Goal: Transaction & Acquisition: Purchase product/service

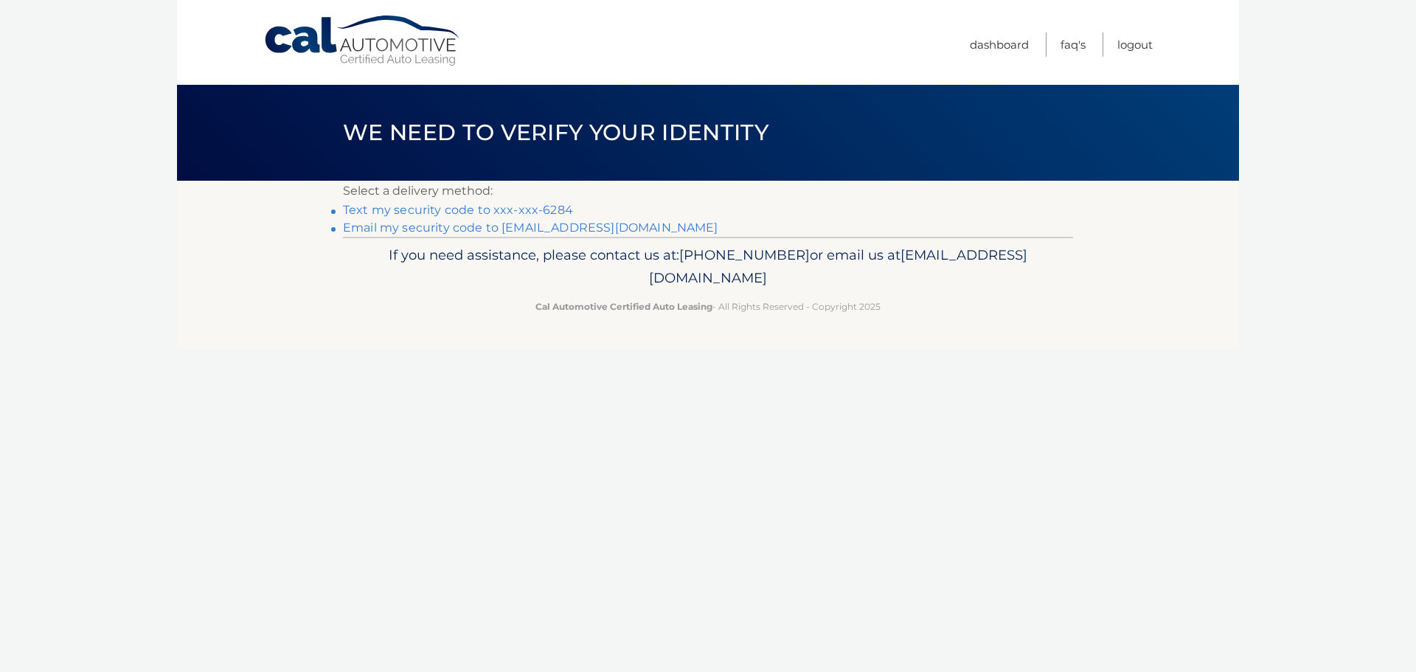
click at [439, 204] on link "Text my security code to xxx-xxx-6284" at bounding box center [458, 210] width 230 height 14
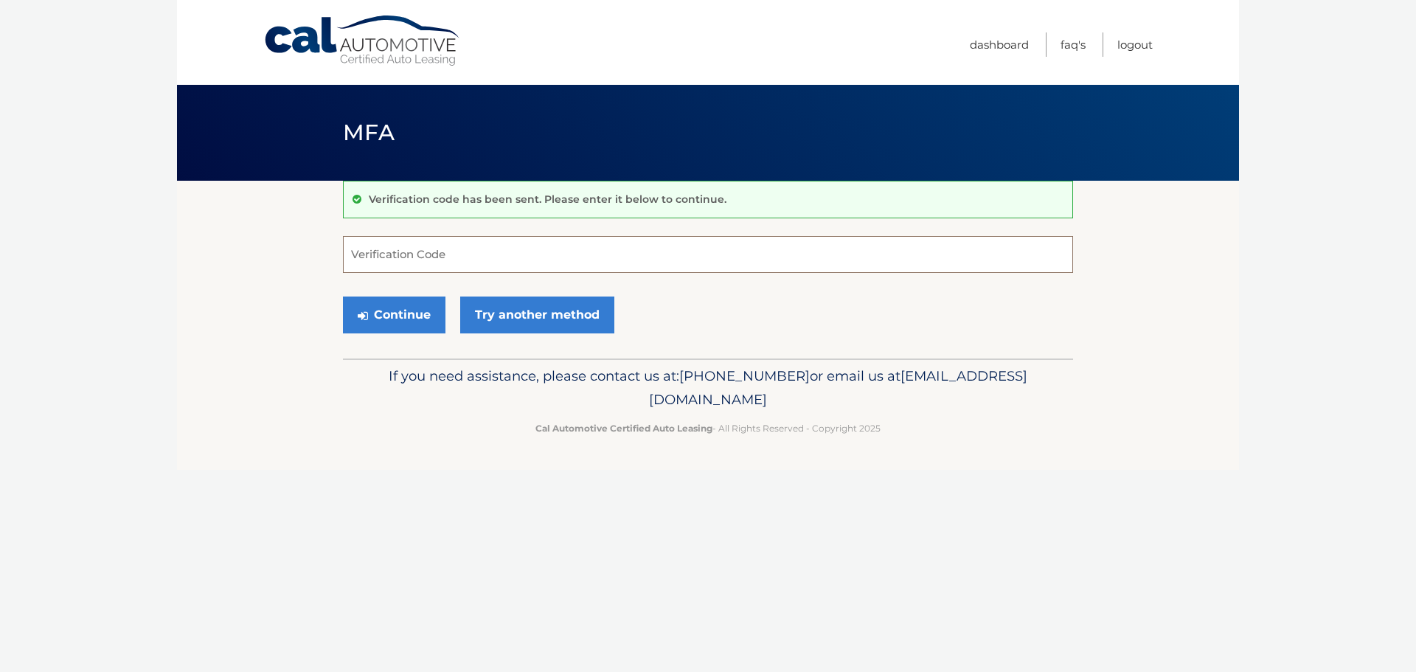
click at [406, 256] on input "Verification Code" at bounding box center [708, 254] width 730 height 37
type input "392135"
click at [410, 315] on button "Continue" at bounding box center [394, 314] width 102 height 37
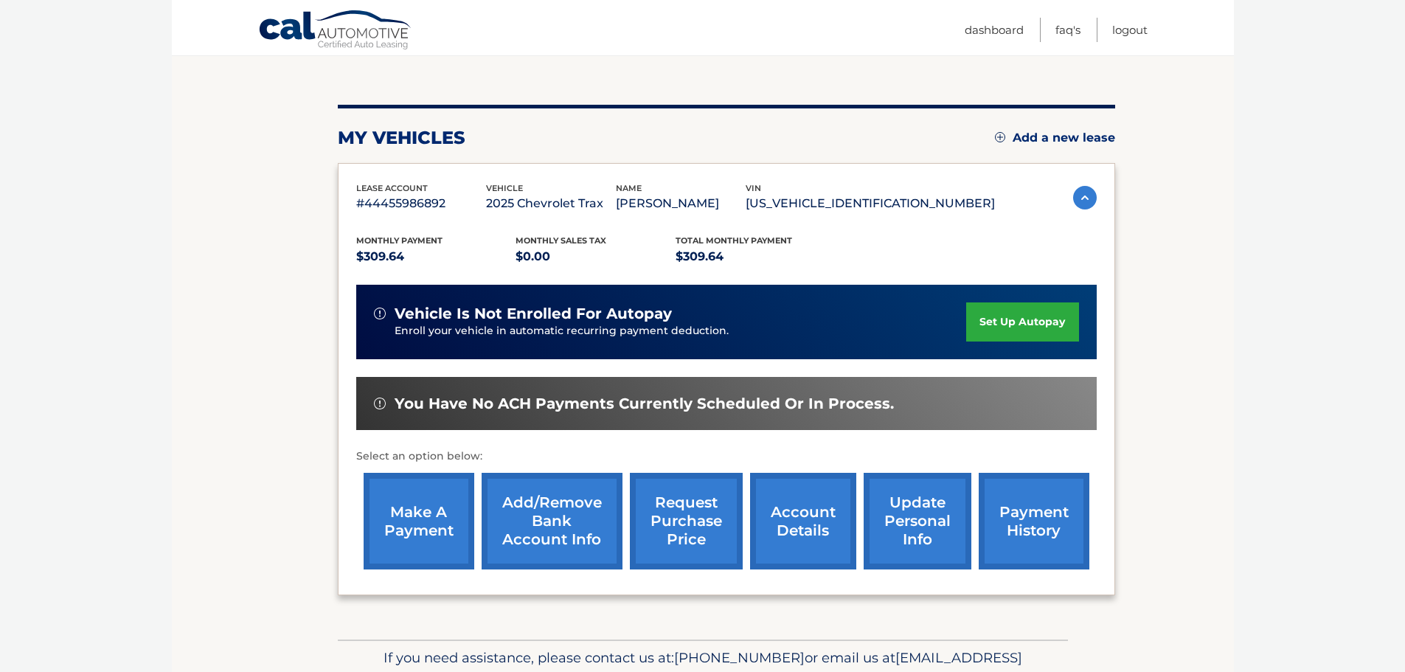
scroll to position [147, 0]
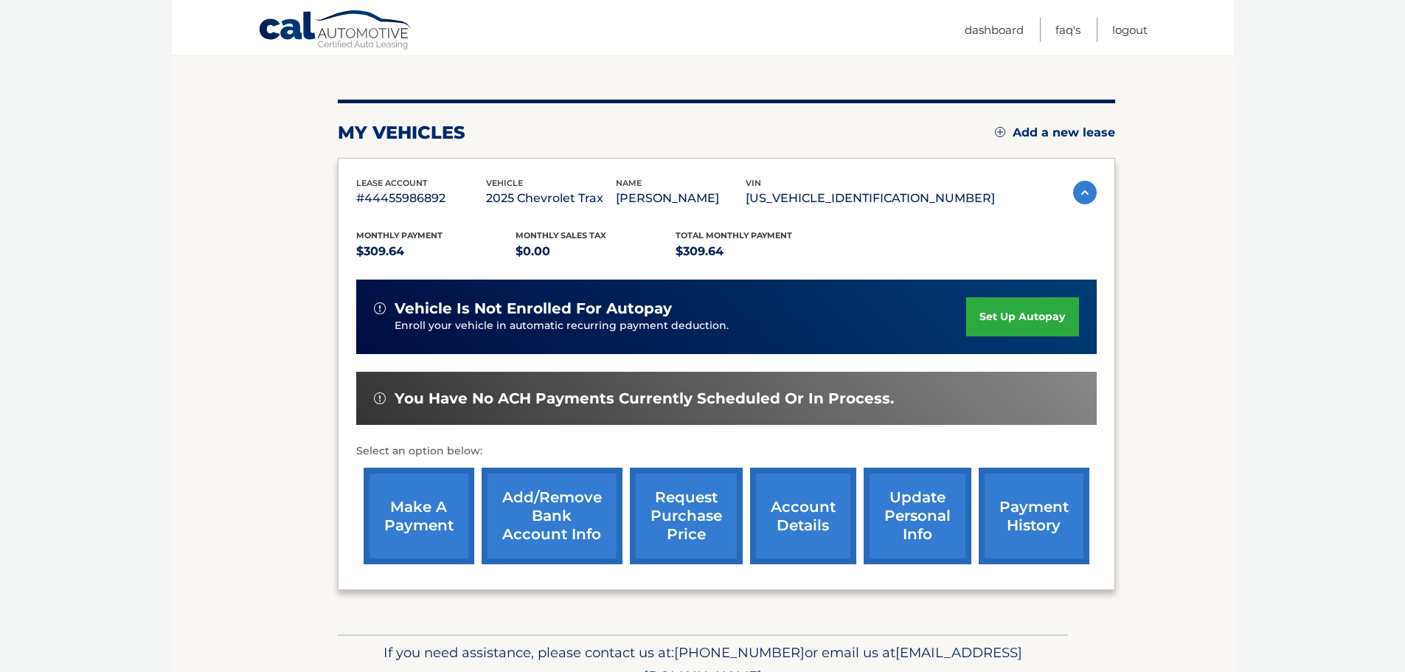
click at [427, 511] on link "make a payment" at bounding box center [419, 515] width 111 height 97
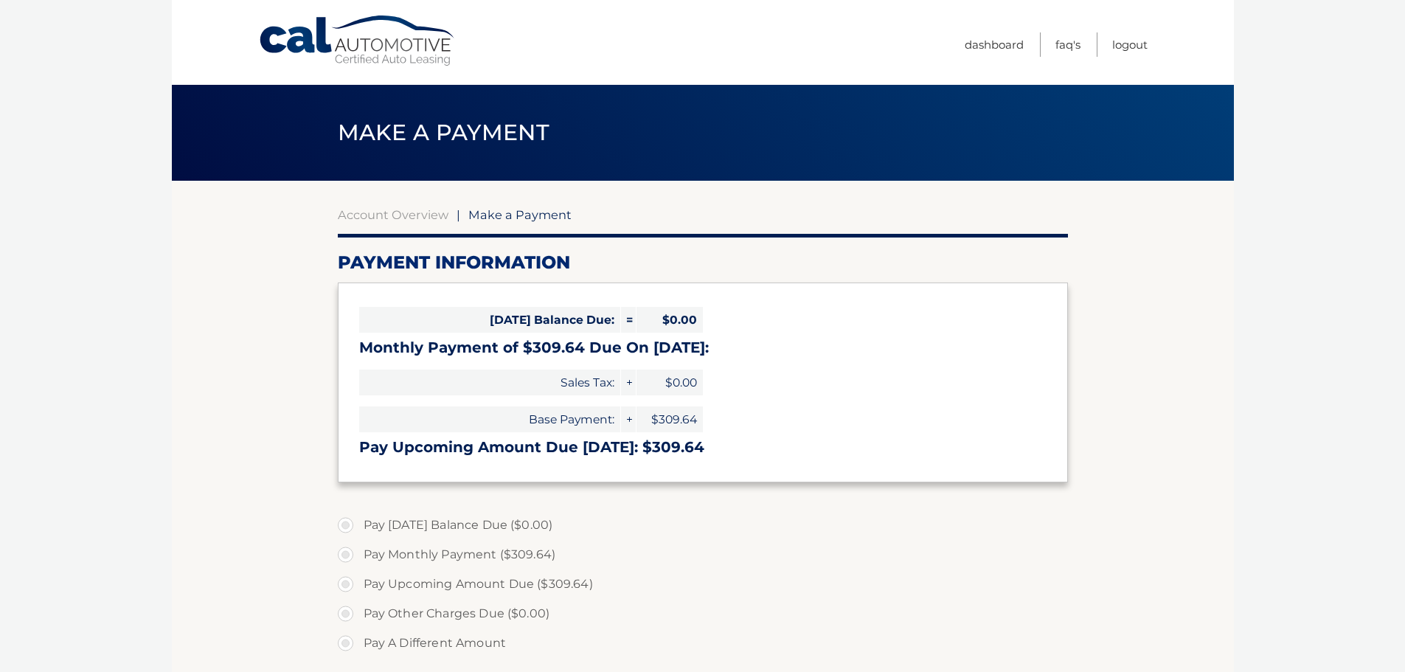
select select "OWE4NmFmNjAtOWE1OS00ZDFhLWJhODMtMWJjZDc1N2I1YjYx"
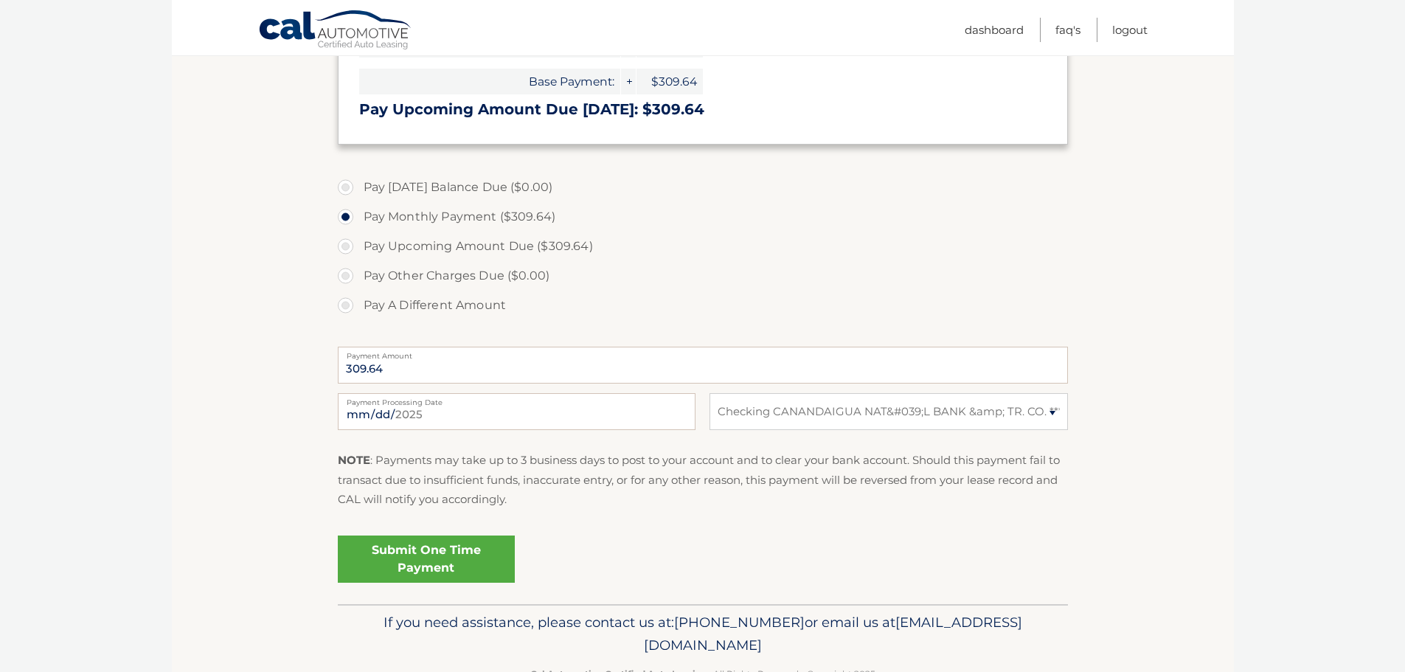
scroll to position [369, 0]
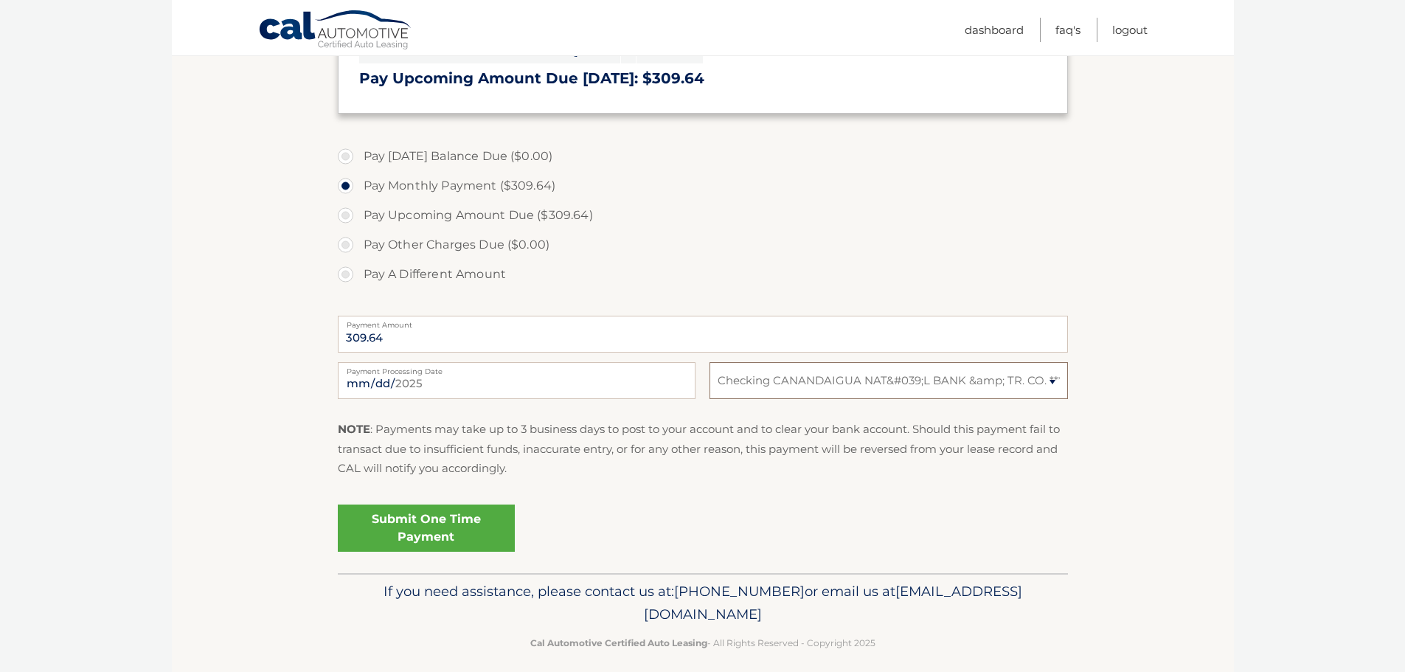
click at [1051, 375] on select "Select Bank Account Checking CANANDAIGUA NAT&#039;L BANK &amp; TR. CO. *****5769" at bounding box center [888, 380] width 358 height 37
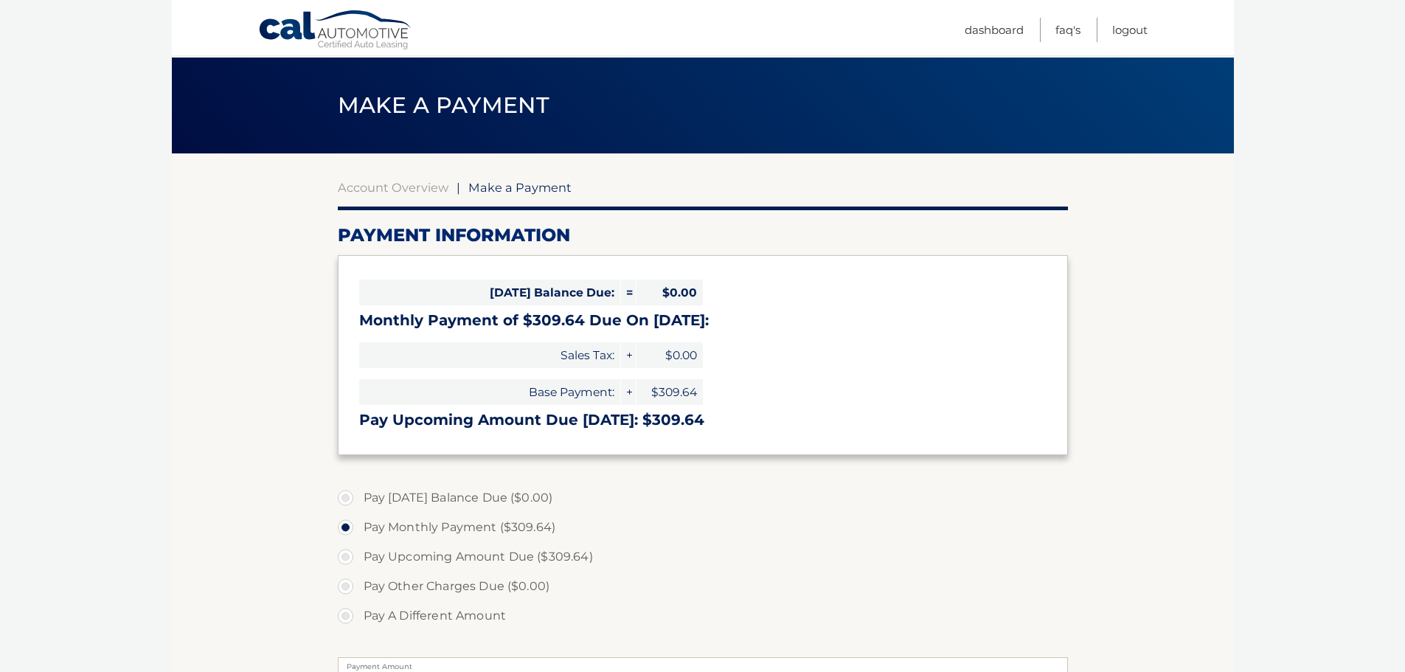
scroll to position [0, 0]
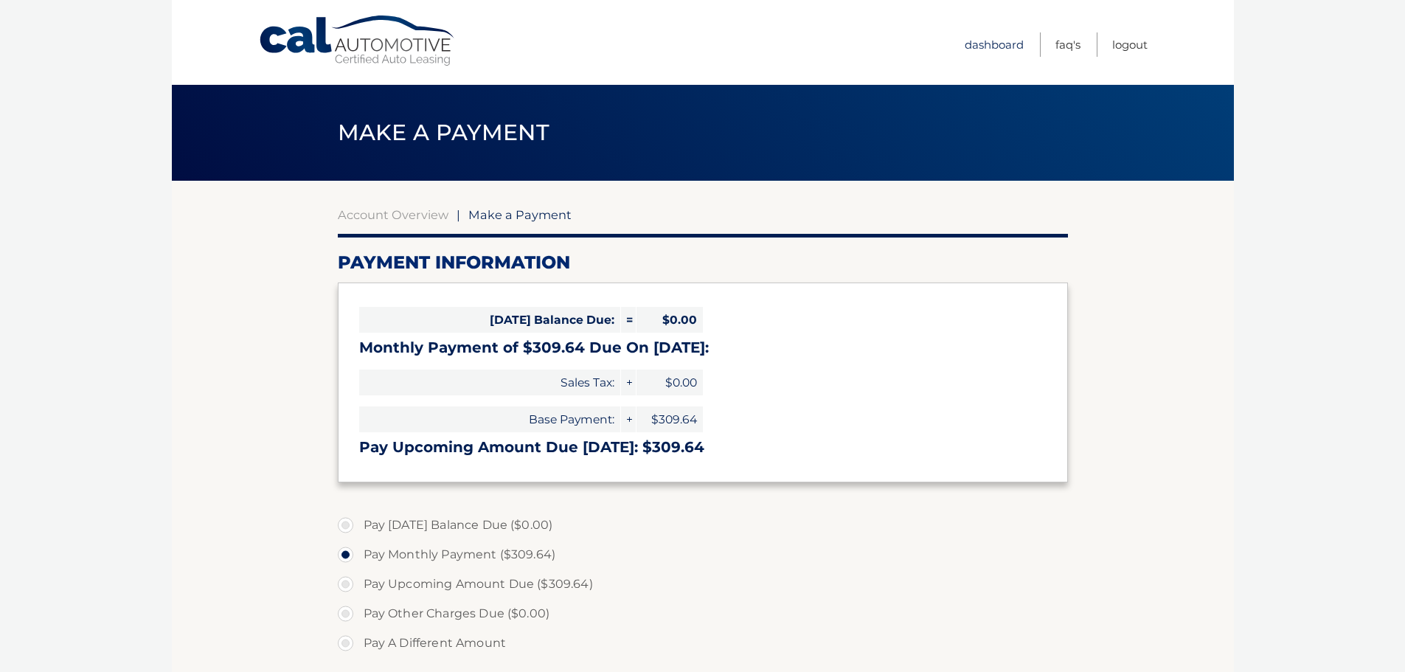
click at [978, 46] on link "Dashboard" at bounding box center [993, 44] width 59 height 24
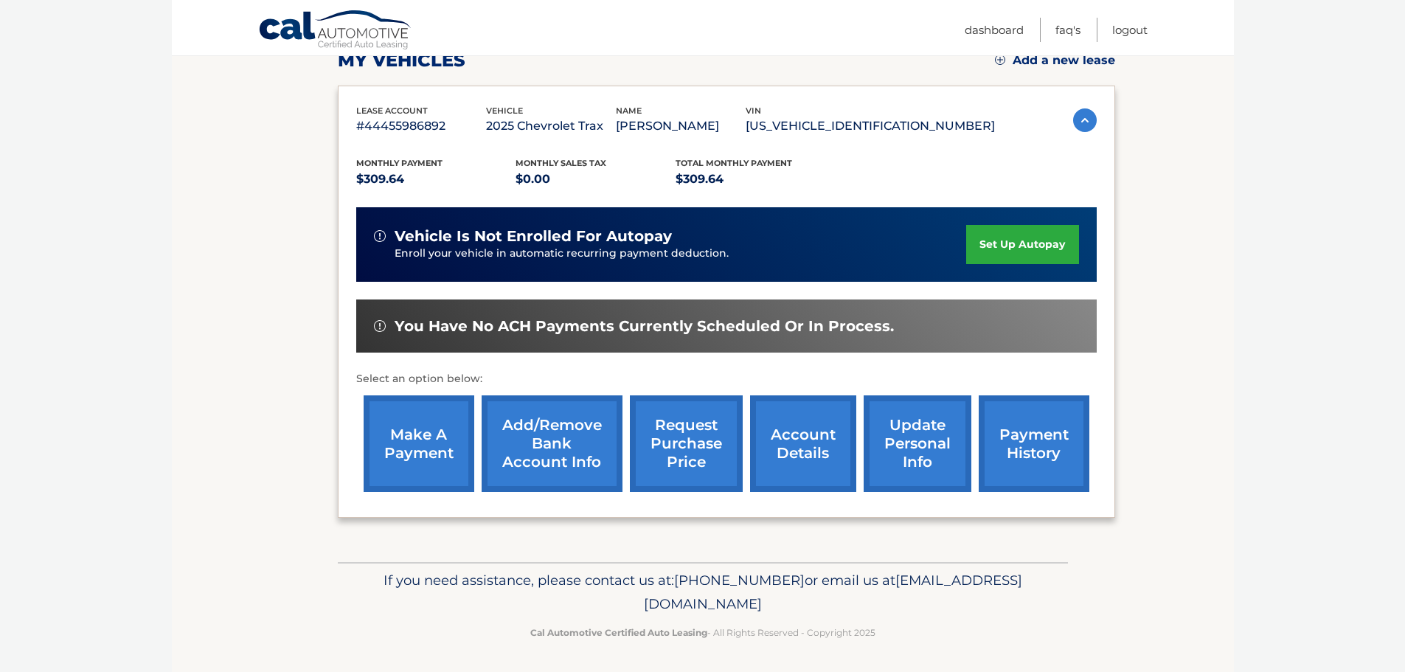
scroll to position [221, 0]
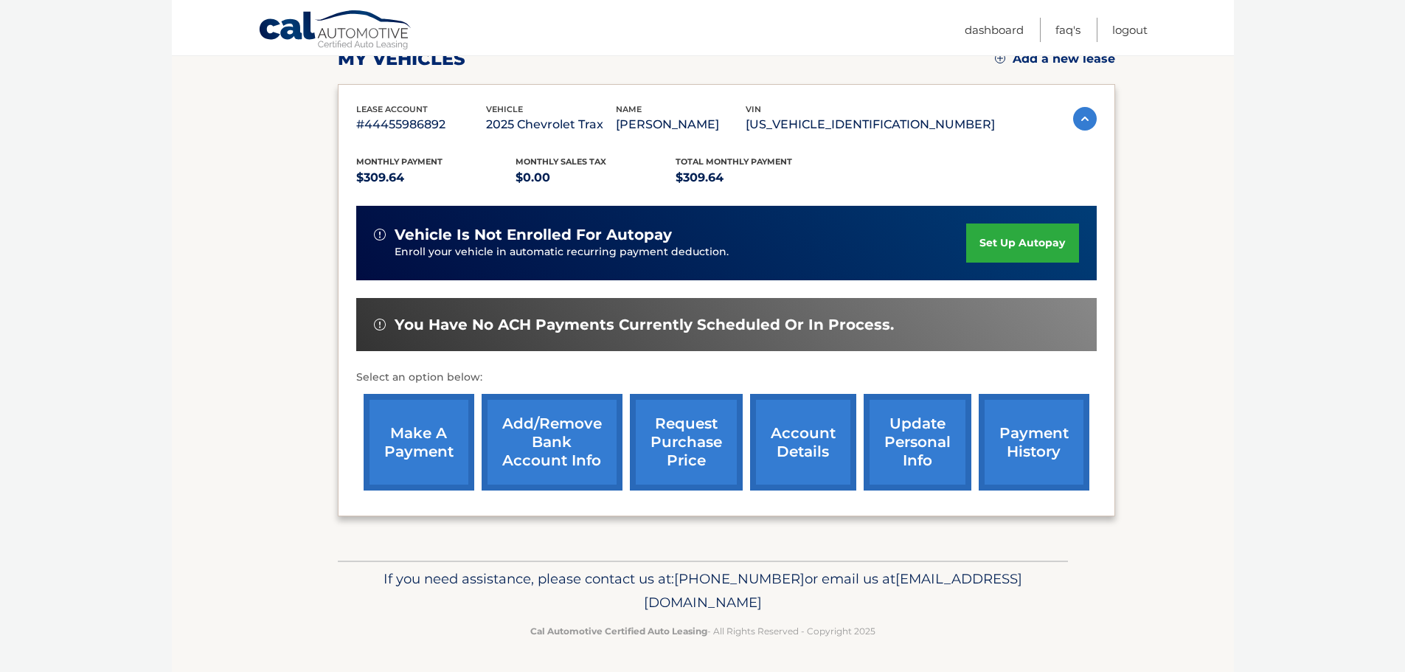
click at [523, 445] on link "Add/Remove bank account info" at bounding box center [551, 442] width 141 height 97
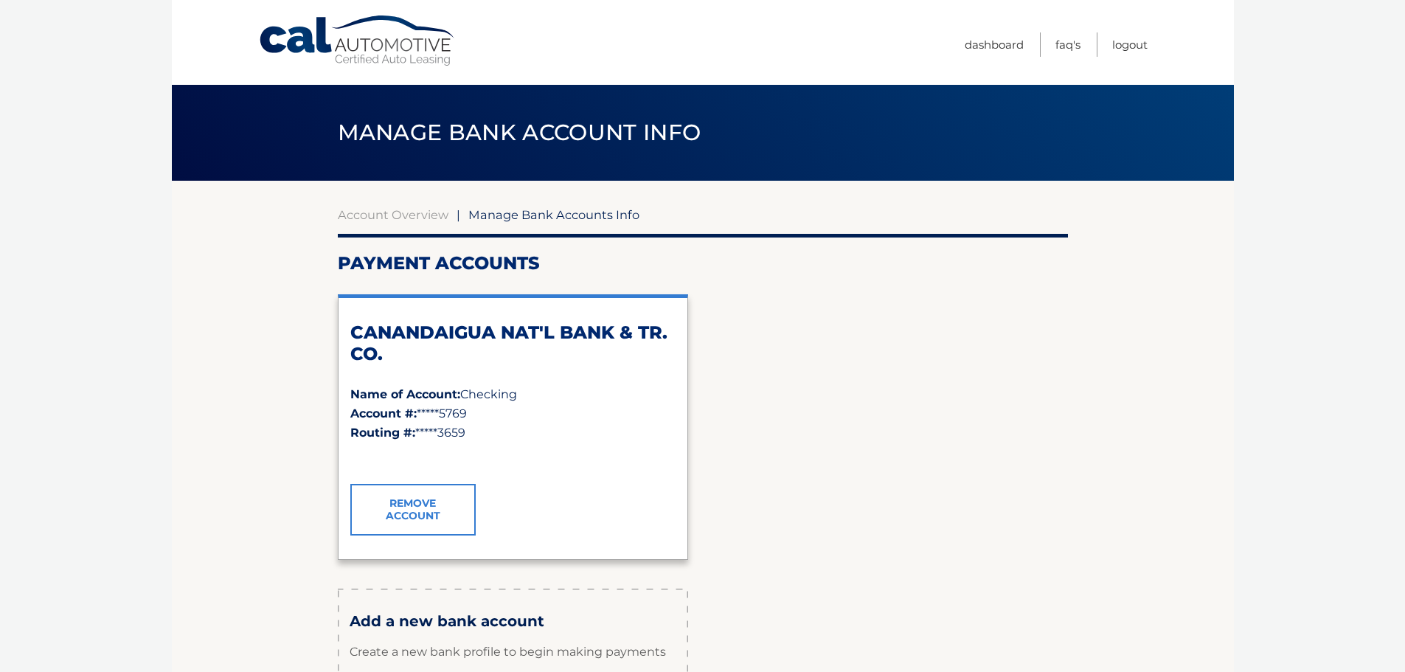
click at [411, 511] on link "Remove Account" at bounding box center [412, 510] width 125 height 52
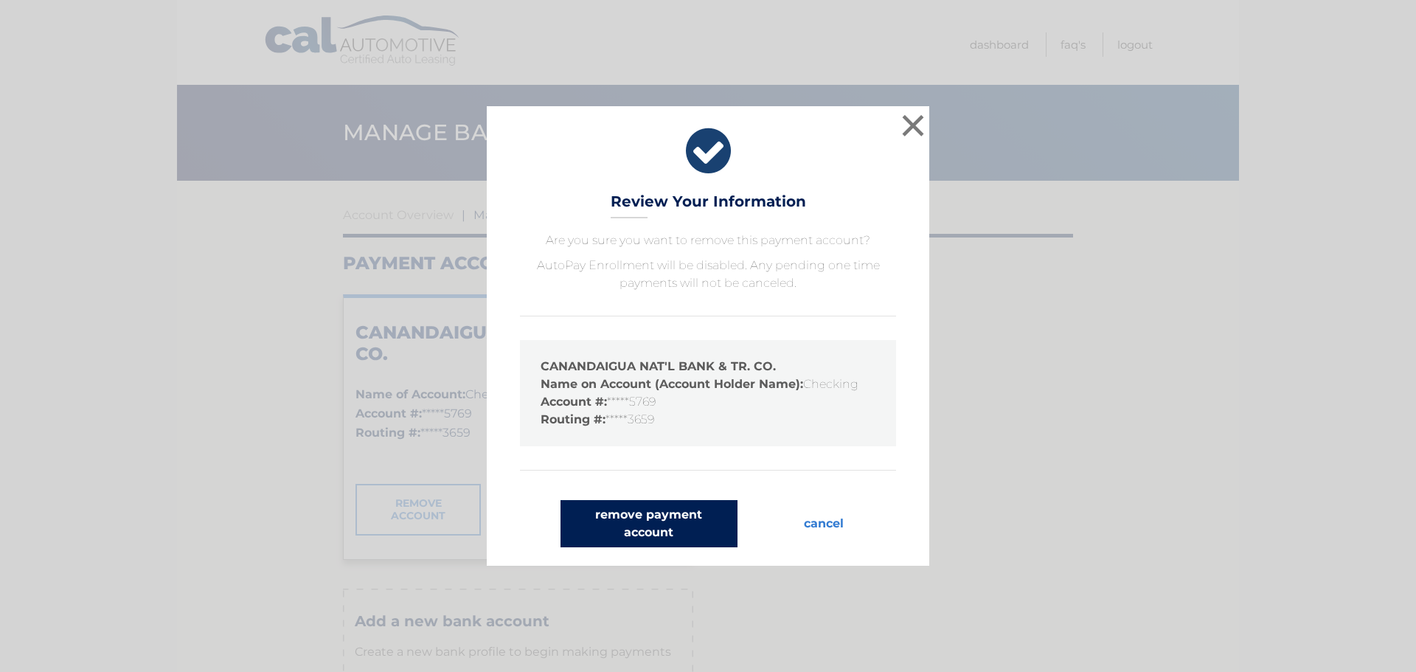
click at [647, 515] on button "remove payment account" at bounding box center [648, 523] width 177 height 47
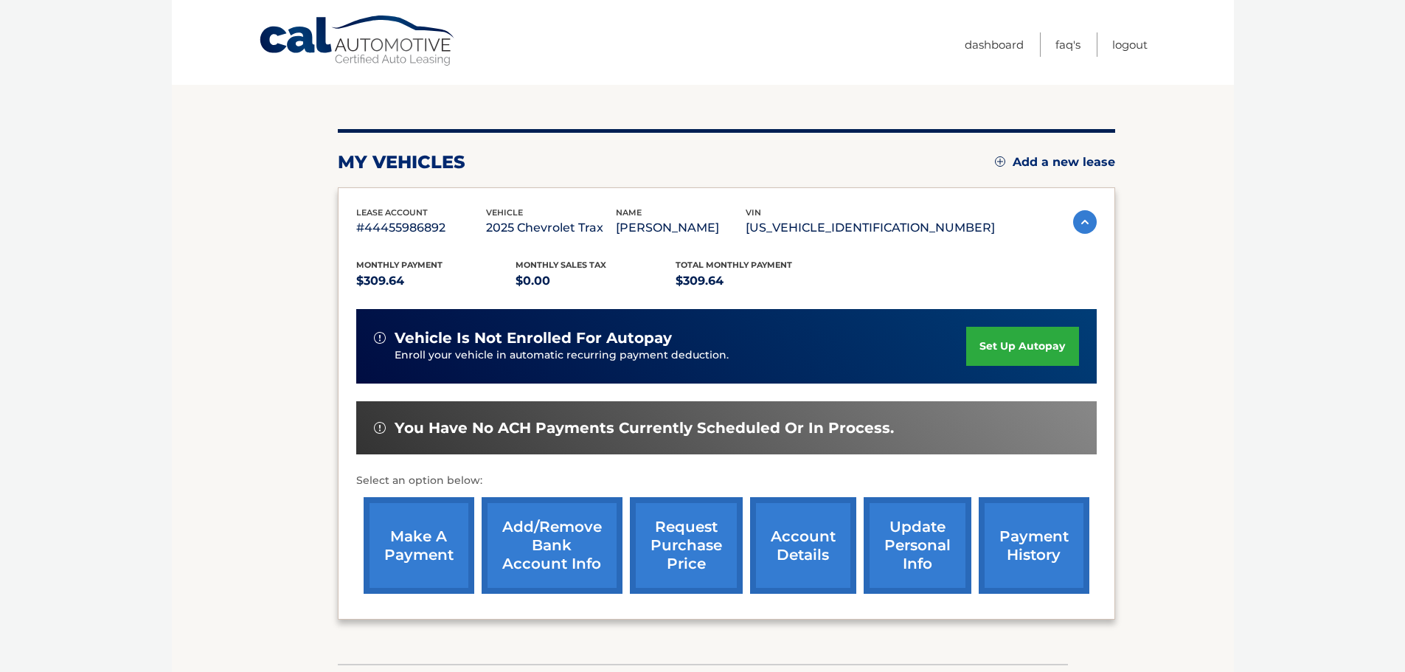
scroll to position [147, 0]
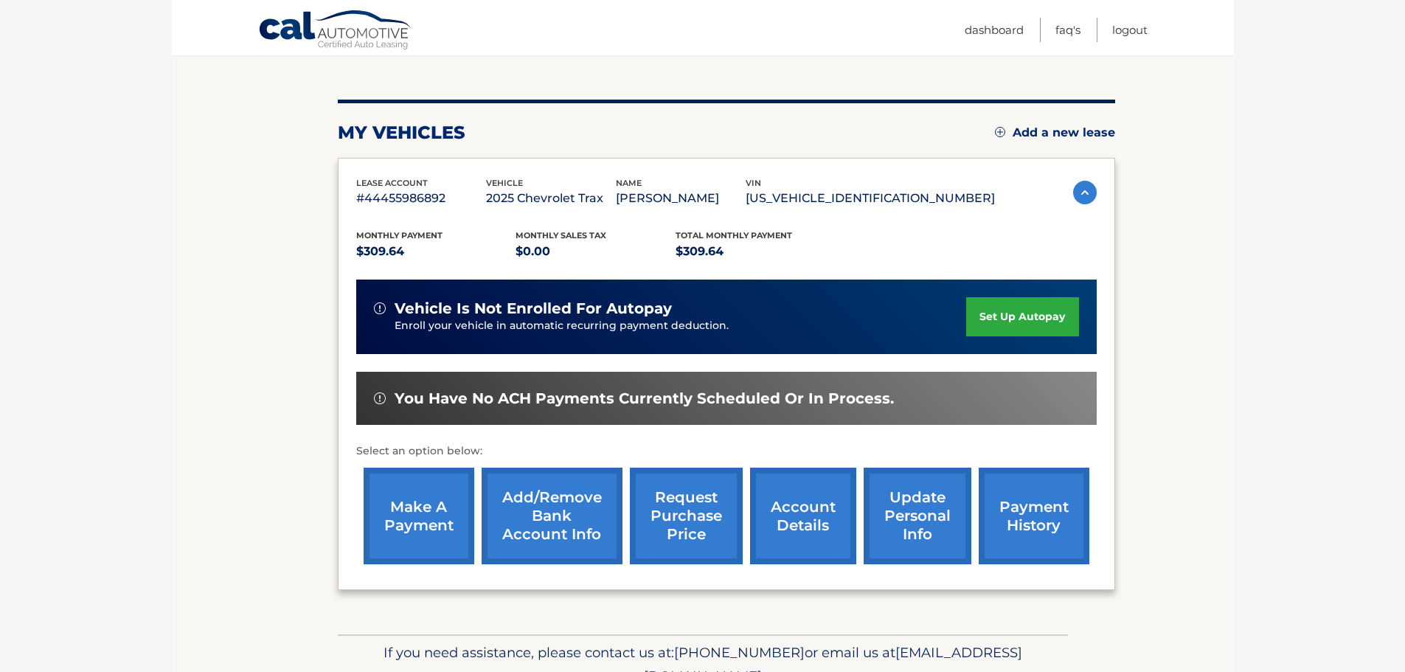
click at [560, 527] on link "Add/Remove bank account info" at bounding box center [551, 515] width 141 height 97
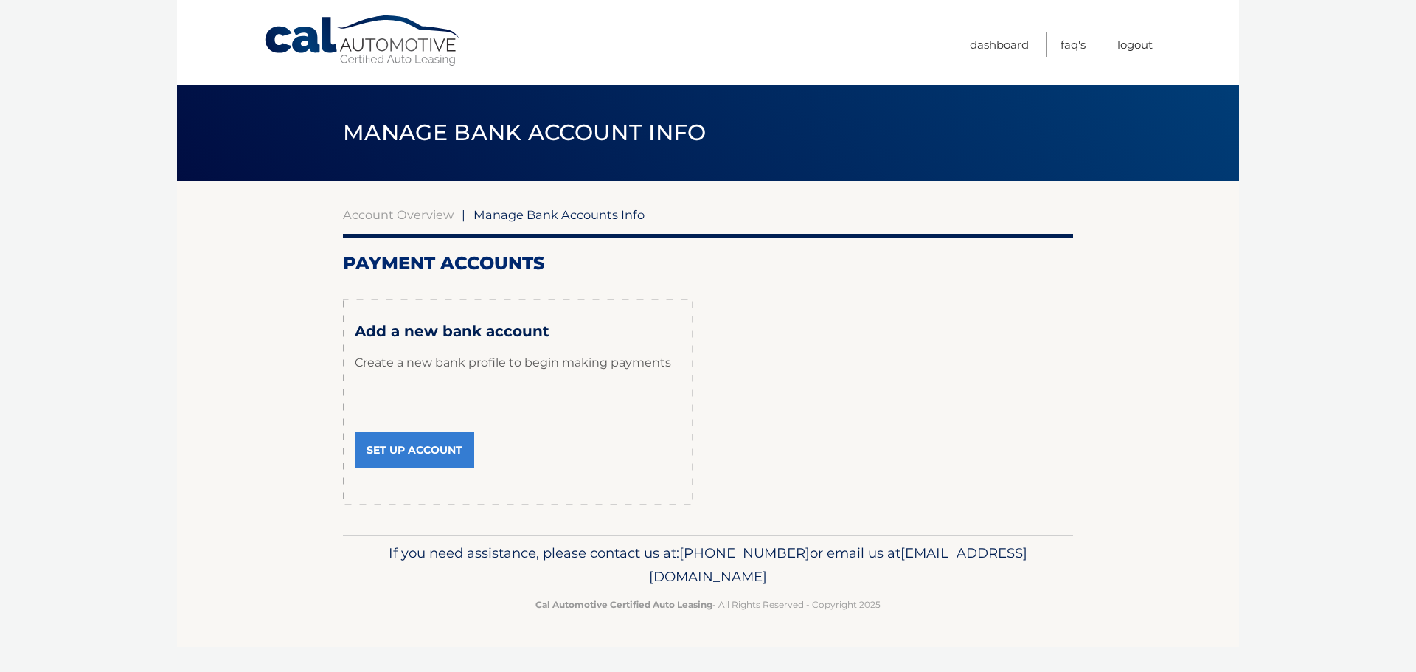
click at [431, 440] on link "Set Up Account" at bounding box center [414, 449] width 119 height 37
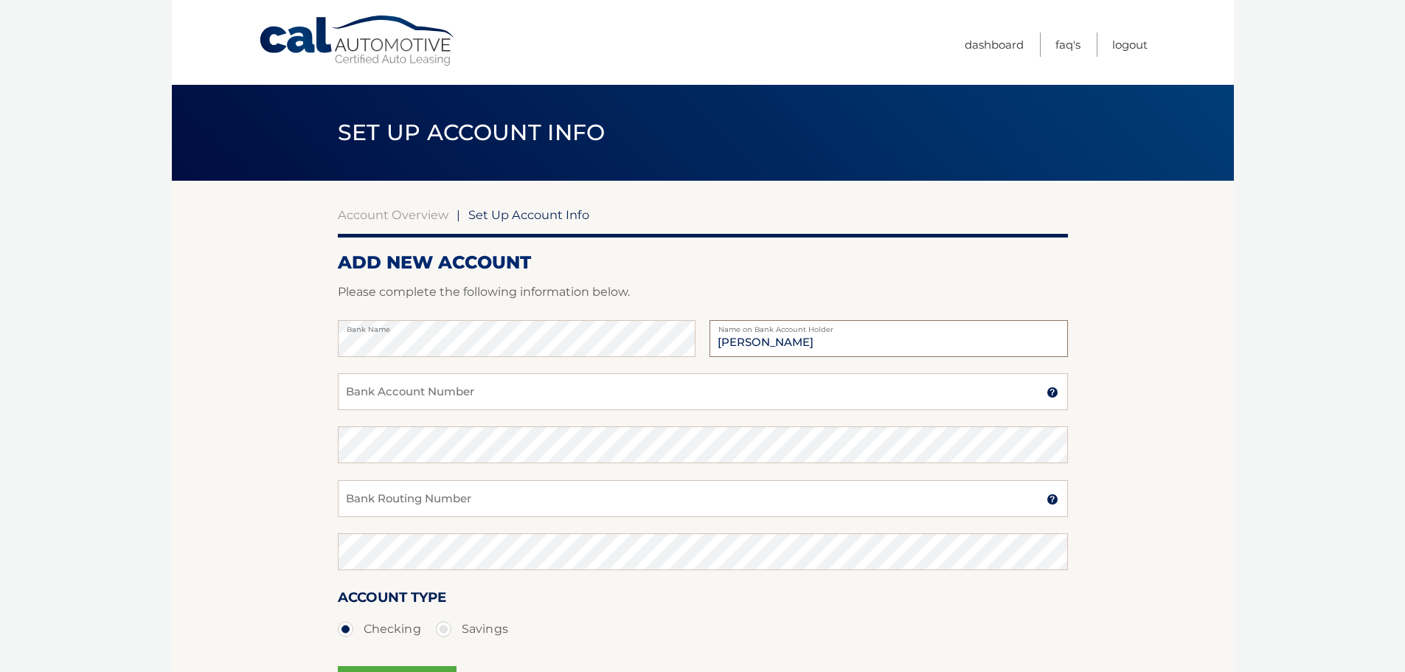
type input "[PERSON_NAME]"
click at [411, 406] on input "Bank Account Number" at bounding box center [703, 391] width 730 height 37
type input "1104665769"
click at [348, 505] on input "Bank Routing Number" at bounding box center [703, 498] width 730 height 37
type input "022303659"
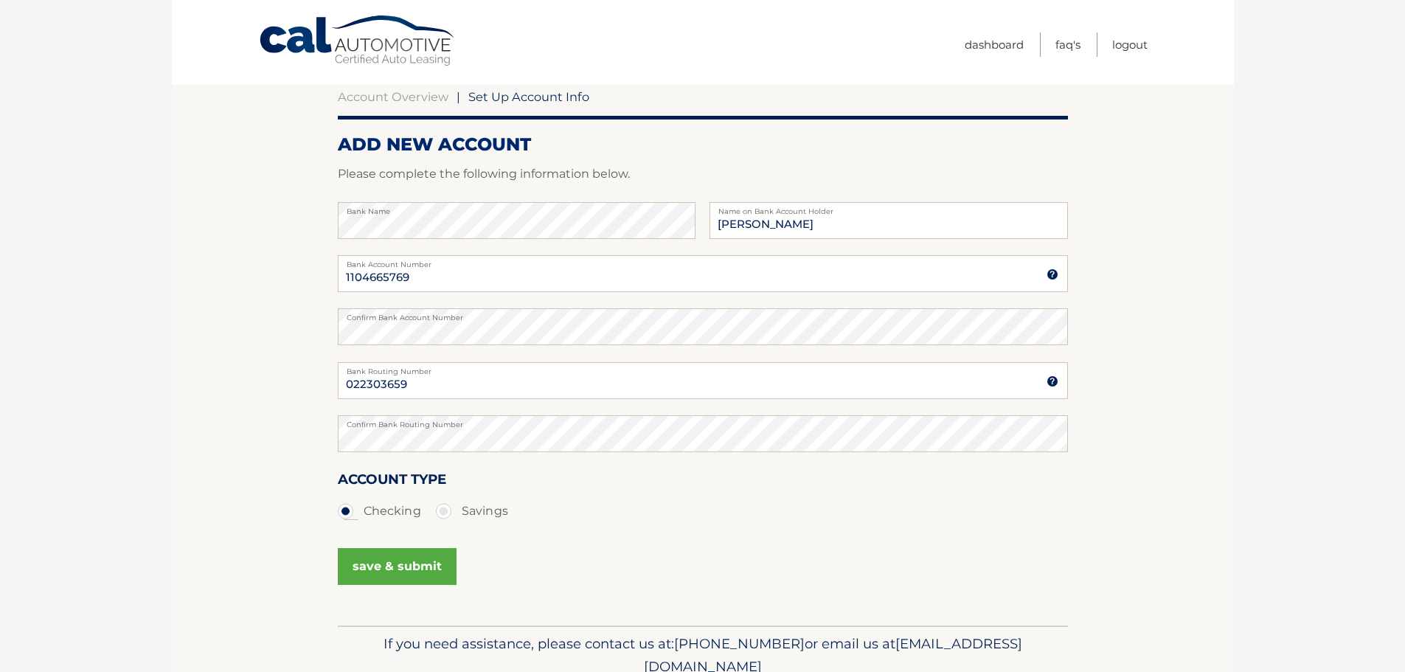
scroll to position [147, 0]
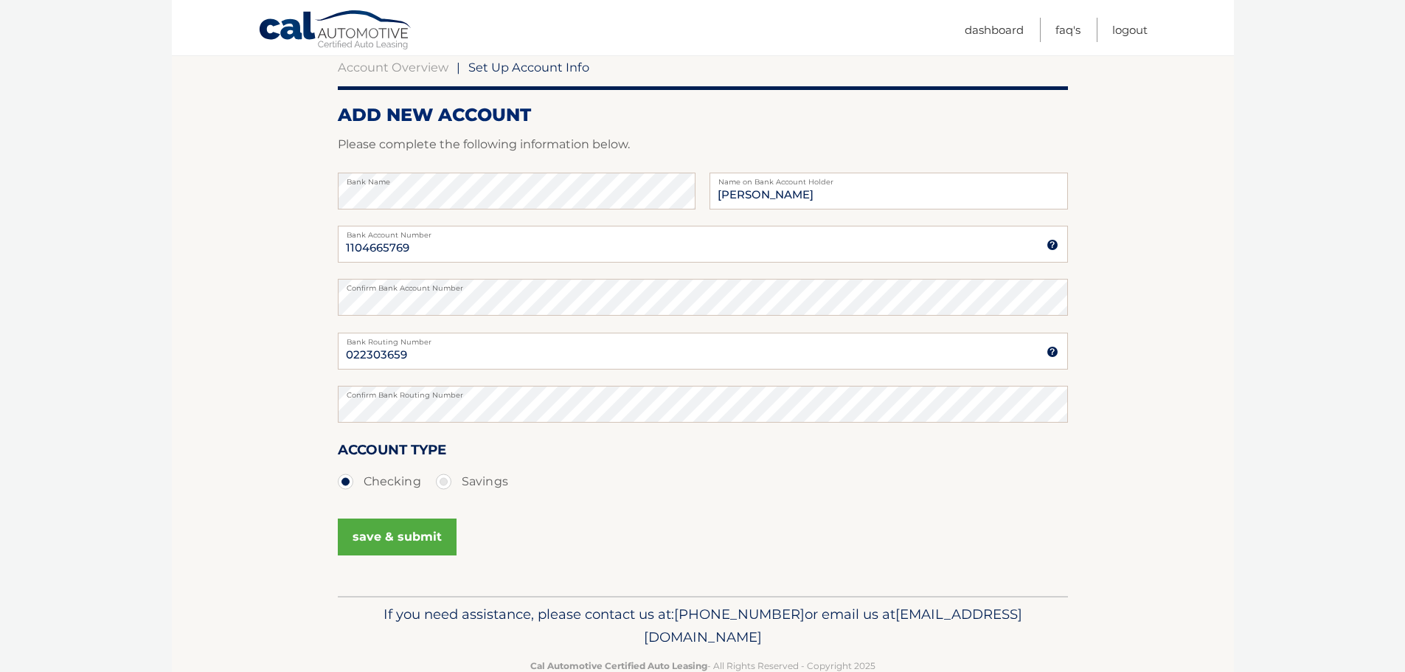
click at [372, 532] on button "save & submit" at bounding box center [397, 536] width 119 height 37
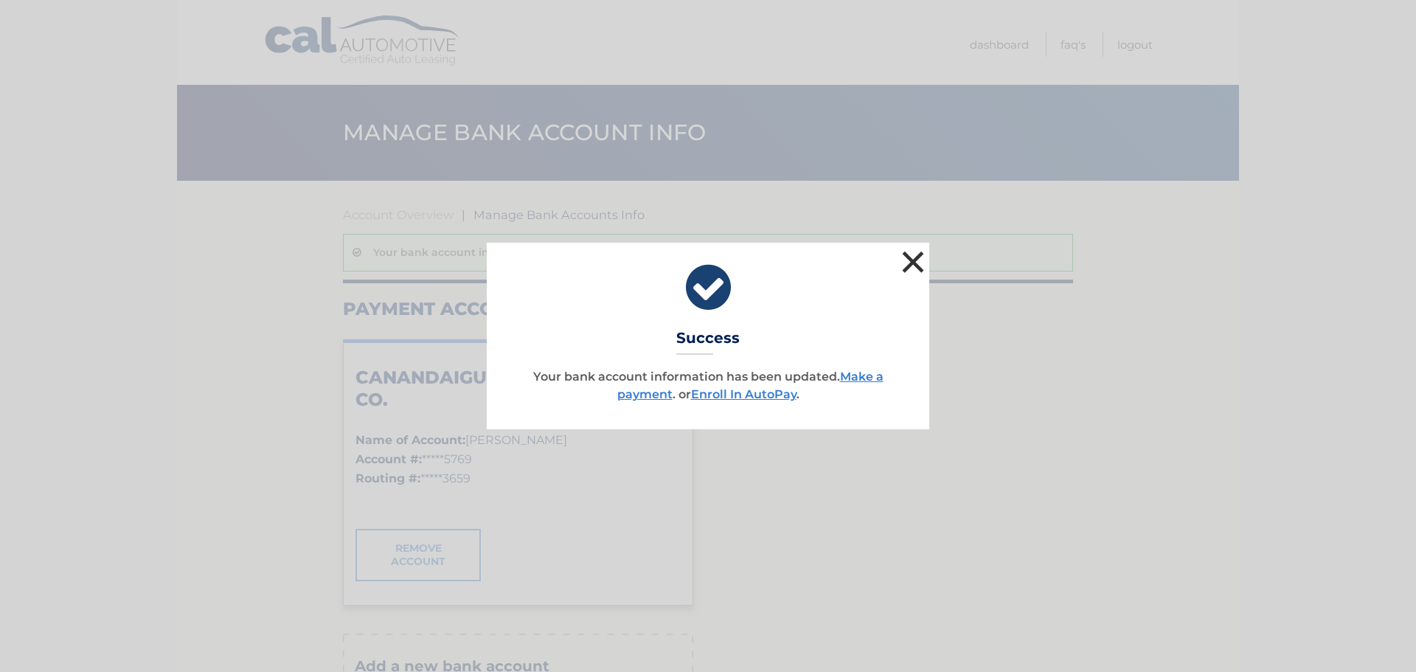
click at [910, 258] on button "×" at bounding box center [912, 261] width 29 height 29
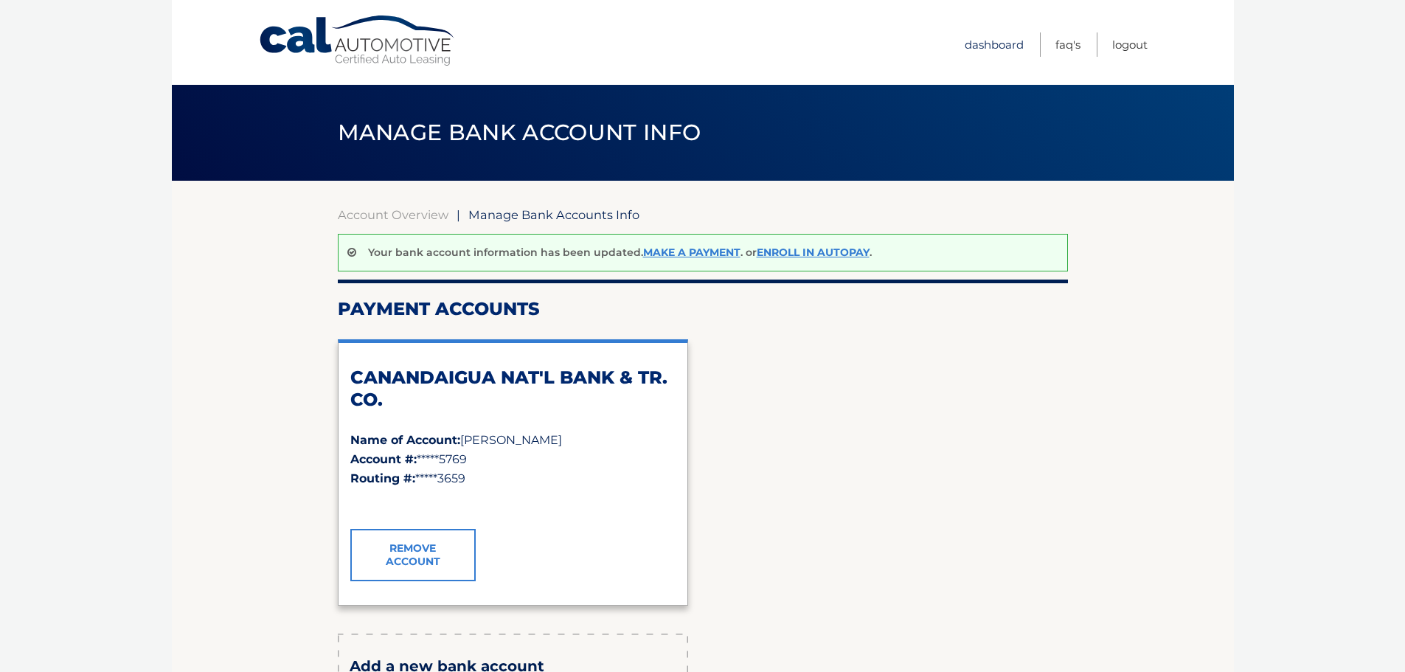
click at [999, 46] on link "Dashboard" at bounding box center [993, 44] width 59 height 24
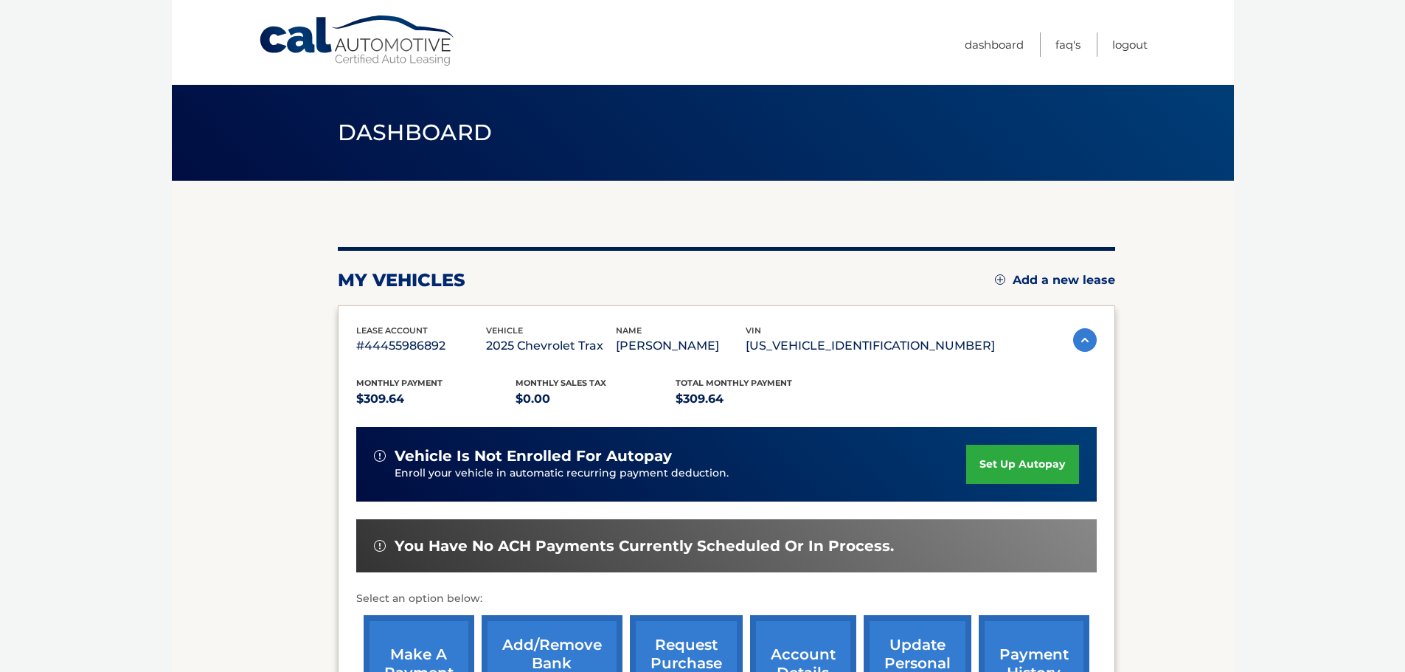
click at [408, 629] on link "make a payment" at bounding box center [419, 663] width 111 height 97
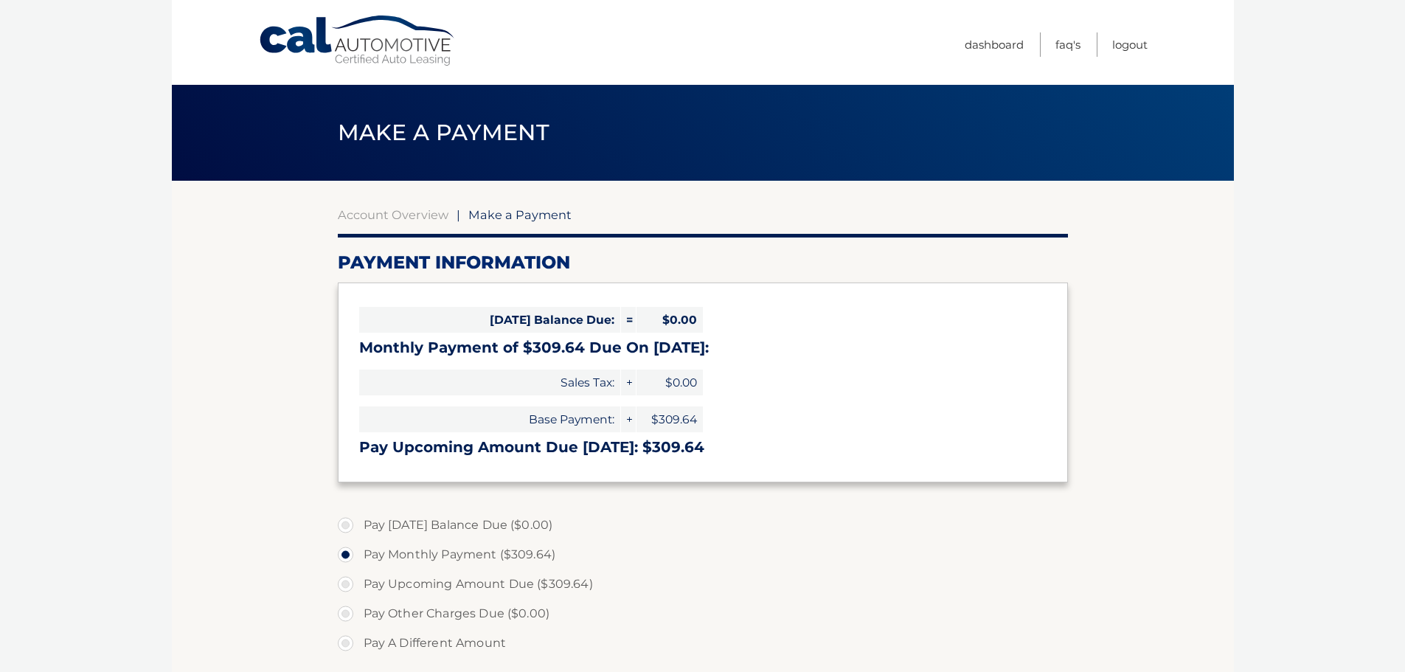
select select "YjhhZDI4NTItZjhkNS00ZThkLTk5ZjAtMTljNGUyYTg5MDdh"
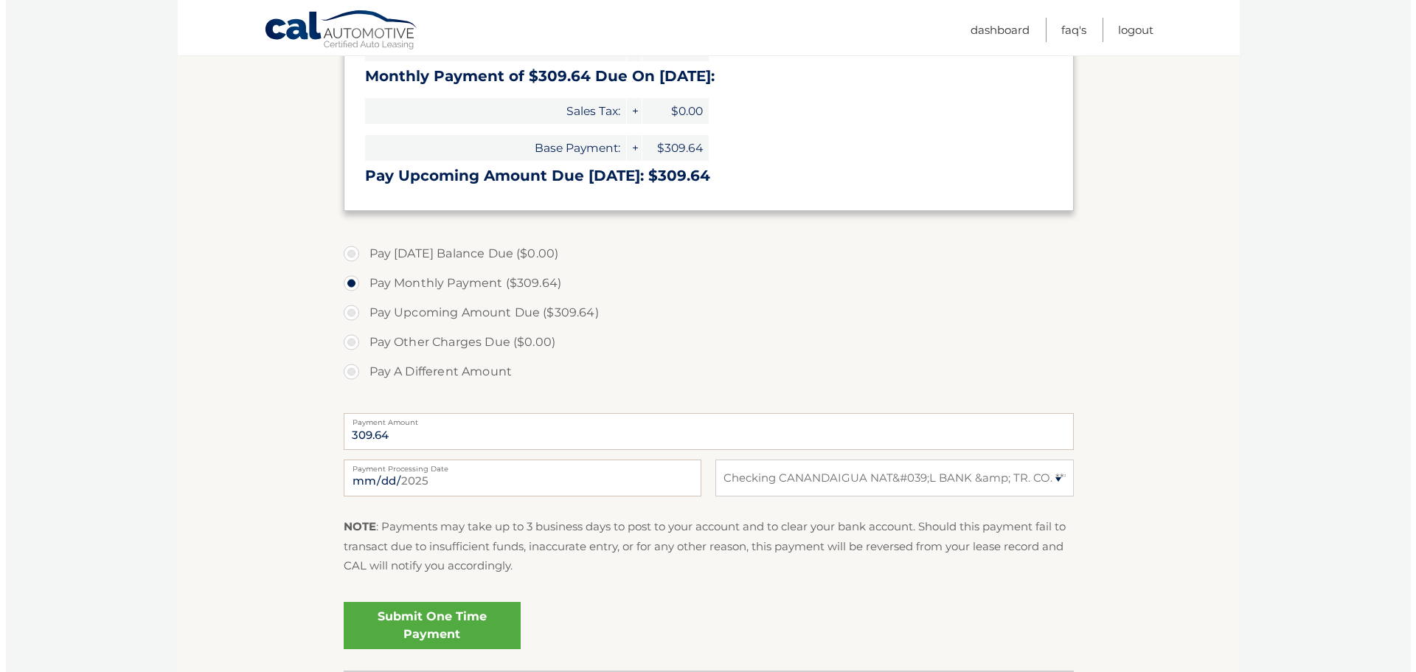
scroll to position [369, 0]
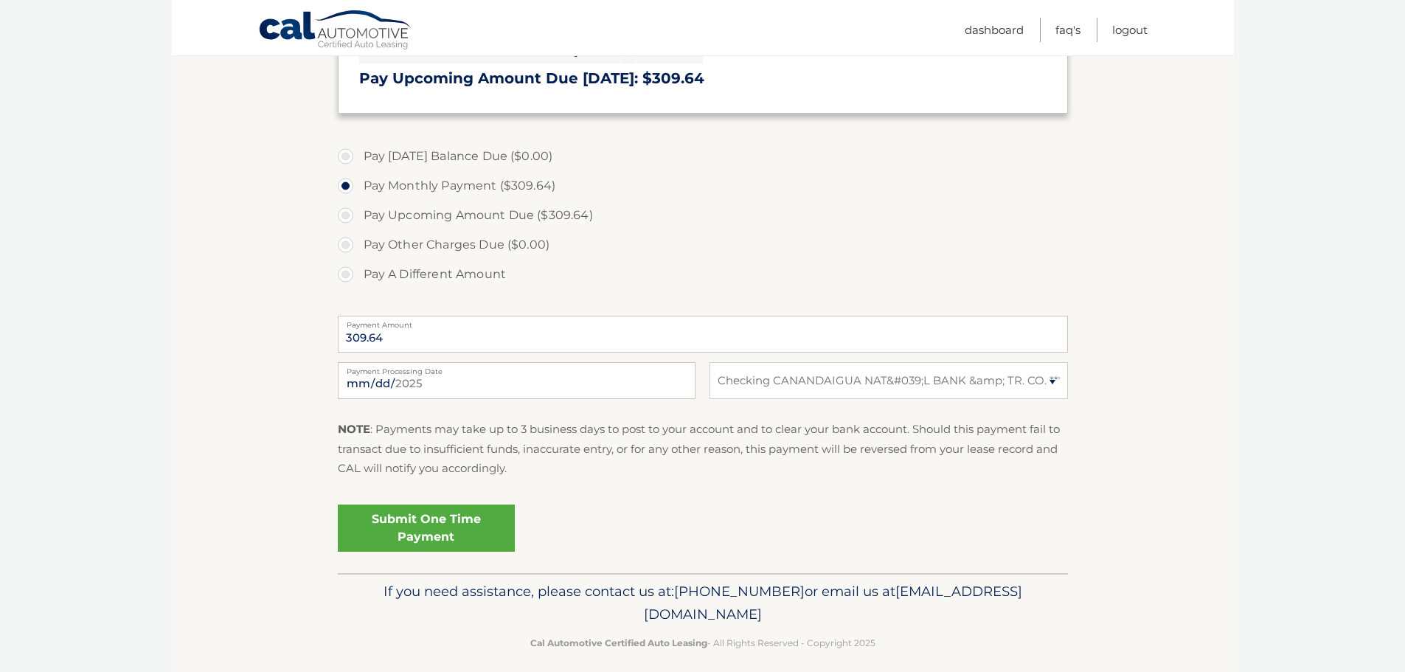
click at [438, 523] on link "Submit One Time Payment" at bounding box center [426, 527] width 177 height 47
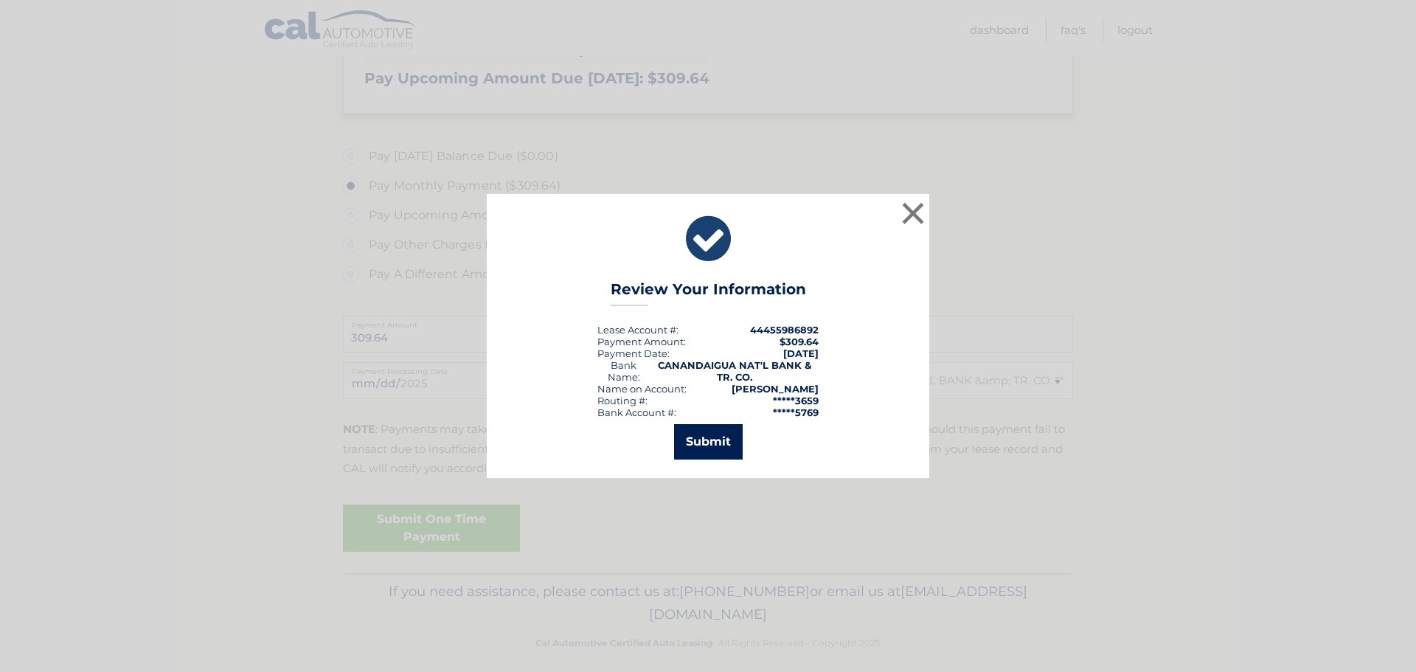
click at [718, 436] on button "Submit" at bounding box center [708, 441] width 69 height 35
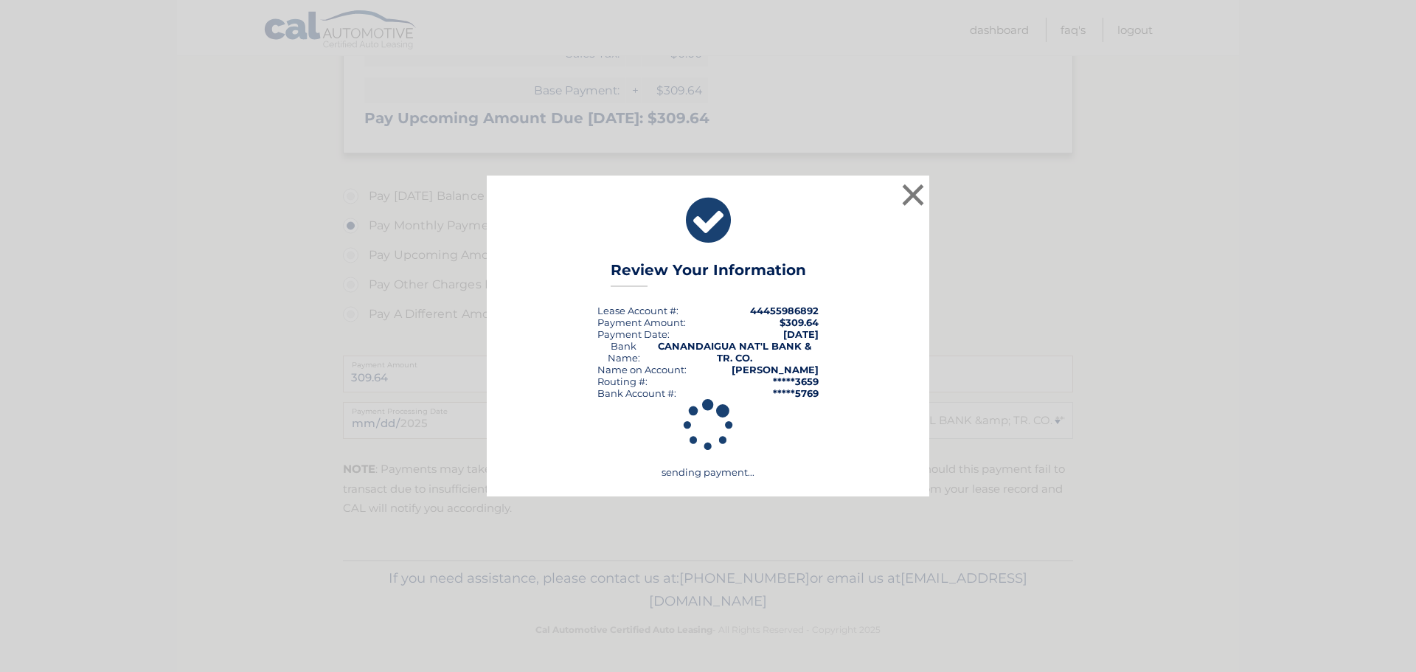
scroll to position [329, 0]
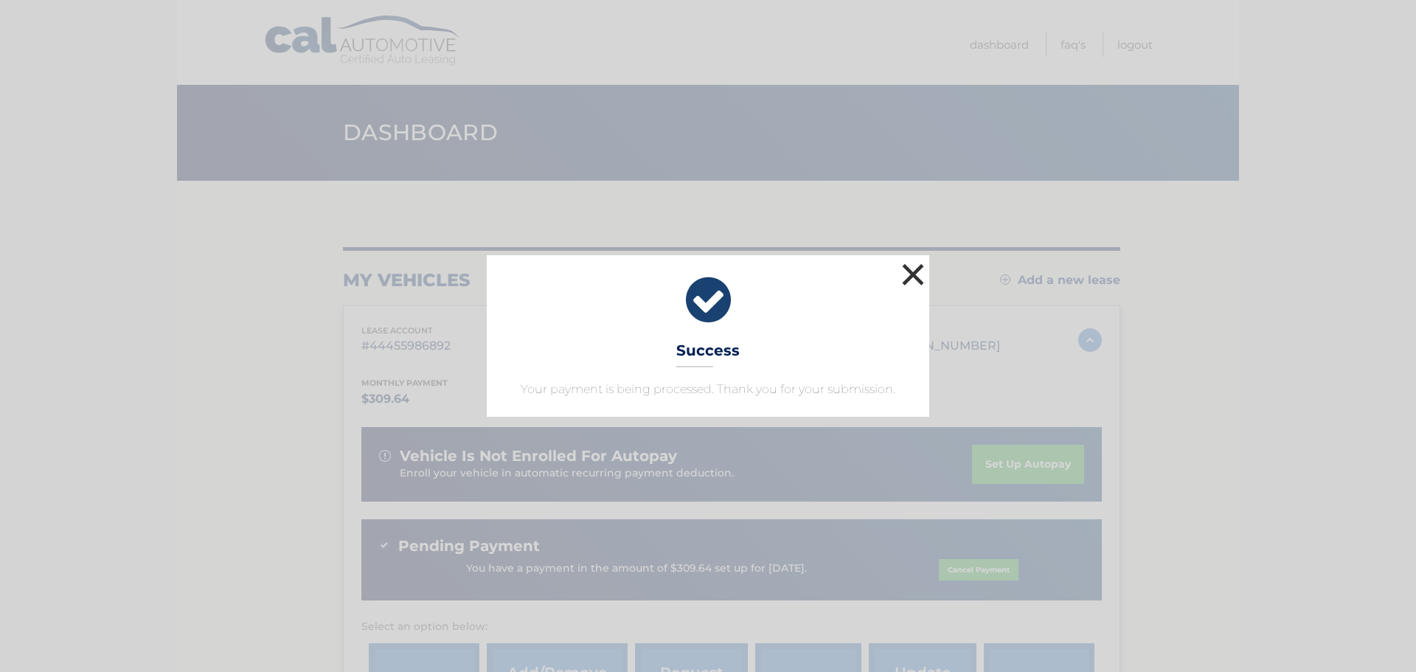
click at [916, 269] on button "×" at bounding box center [912, 274] width 29 height 29
